Goal: Task Accomplishment & Management: Manage account settings

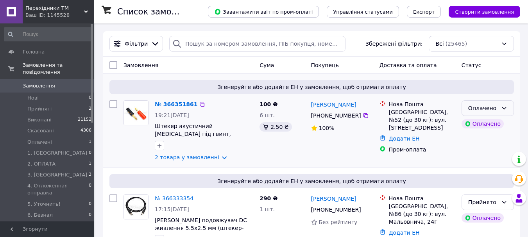
click at [481, 109] on div "Оплачено" at bounding box center [483, 108] width 30 height 9
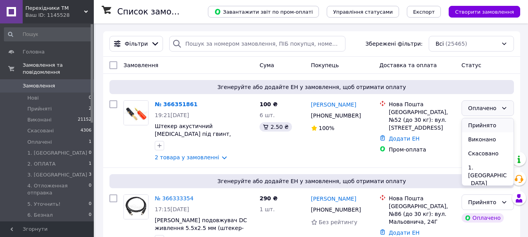
click at [481, 123] on li "Прийнято" at bounding box center [488, 125] width 52 height 14
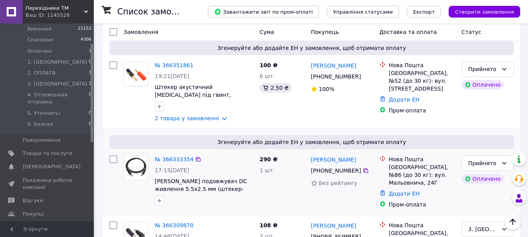
scroll to position [39, 0]
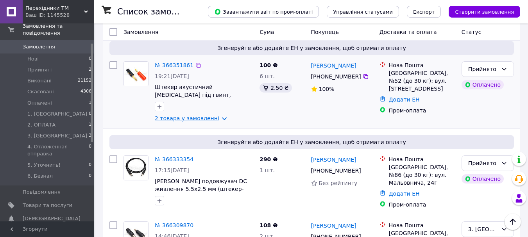
click at [213, 118] on link "2 товара у замовленні" at bounding box center [187, 118] width 64 height 6
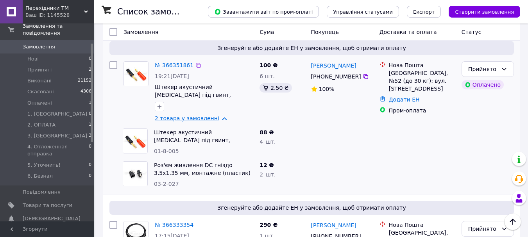
click at [215, 119] on link "2 товара у замовленні" at bounding box center [187, 118] width 64 height 6
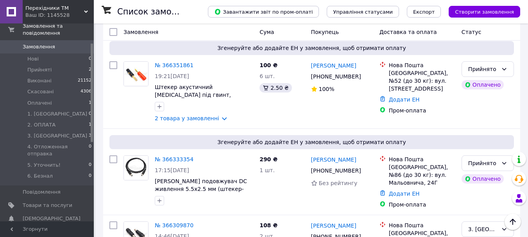
click at [86, 7] on div "Перехiдники ТМ Ваш ID: 1145528" at bounding box center [58, 11] width 71 height 23
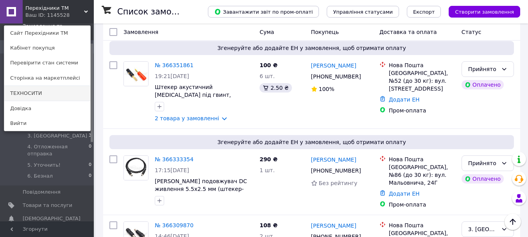
click at [39, 93] on link "ТЕХНОСИТИ" at bounding box center [47, 93] width 86 height 15
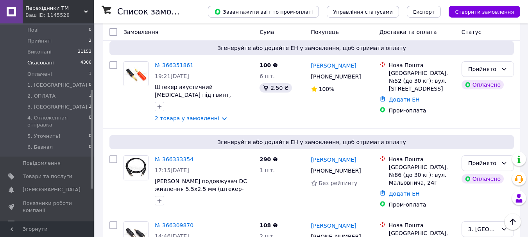
scroll to position [0, 0]
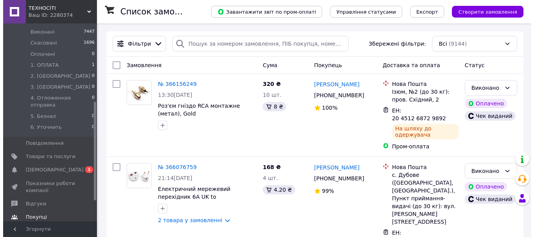
scroll to position [197, 0]
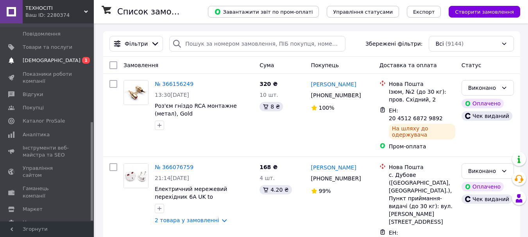
click at [77, 57] on span "0 1" at bounding box center [82, 60] width 21 height 7
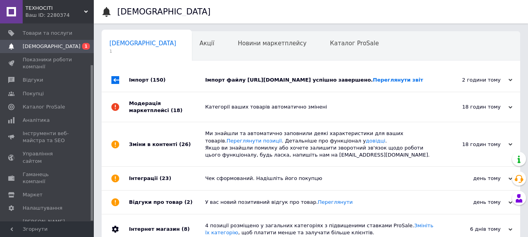
click at [271, 79] on div "Імпорт файлу https://perehodniki.ua/yandex_market.xml?hash_tag=fc5a7a8bab3d6681…" at bounding box center [319, 80] width 229 height 7
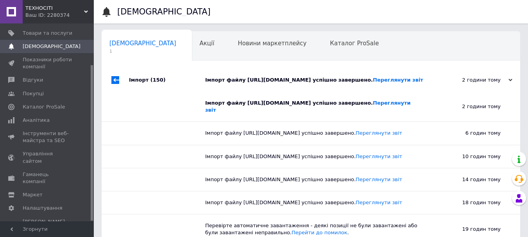
click at [85, 9] on div "ТЕХНОСІТІ Ваш ID: 2280374" at bounding box center [58, 11] width 71 height 23
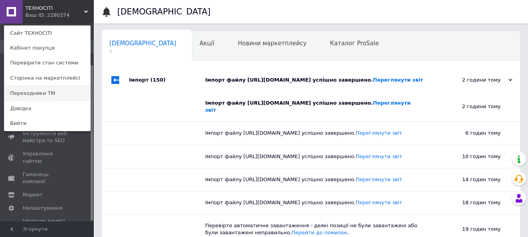
click at [45, 95] on link "Переходники ТМ" at bounding box center [47, 93] width 86 height 15
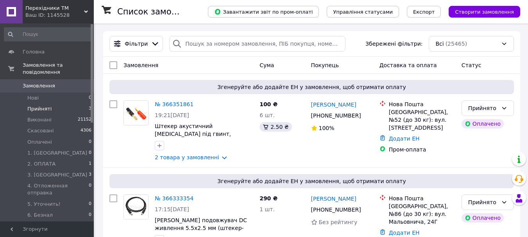
click at [81, 104] on li "Прийняті 3" at bounding box center [48, 109] width 96 height 11
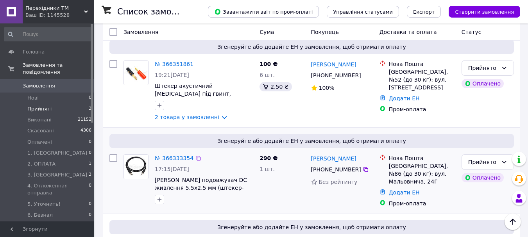
scroll to position [64, 0]
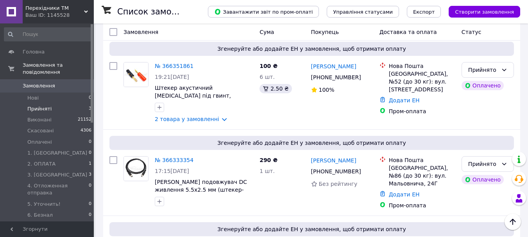
click at [66, 82] on span "Замовлення" at bounding box center [48, 85] width 50 height 7
